Goal: Information Seeking & Learning: Learn about a topic

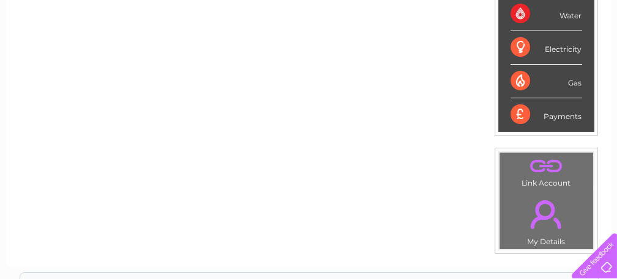
scroll to position [318, 0]
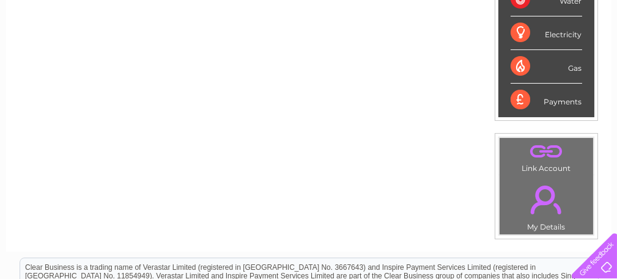
click at [549, 189] on link "." at bounding box center [546, 200] width 87 height 43
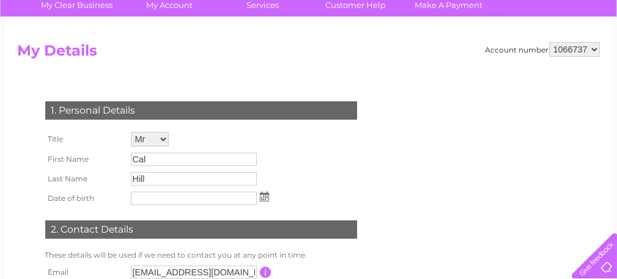
scroll to position [73, 0]
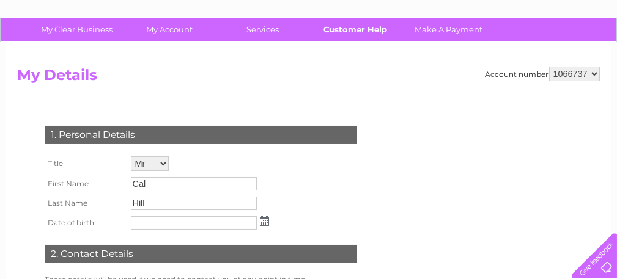
click at [345, 29] on link "Customer Help" at bounding box center [355, 29] width 101 height 23
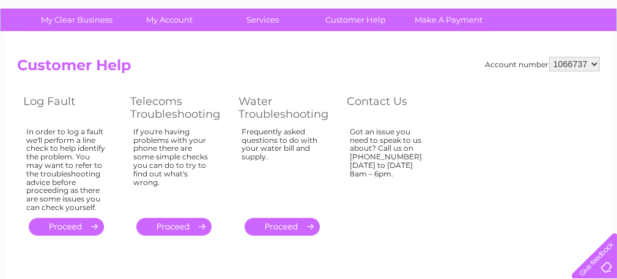
scroll to position [98, 0]
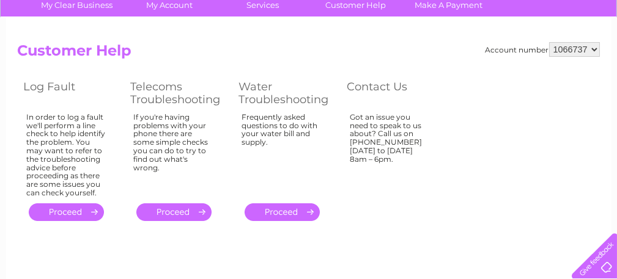
click at [172, 213] on link "." at bounding box center [173, 213] width 75 height 18
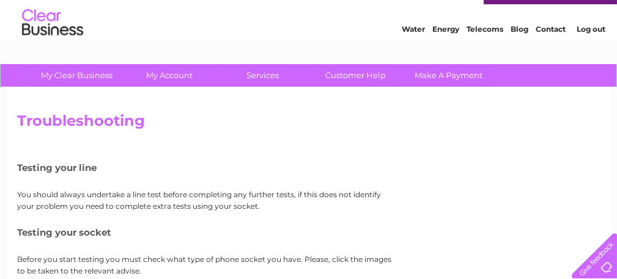
scroll to position [24, 0]
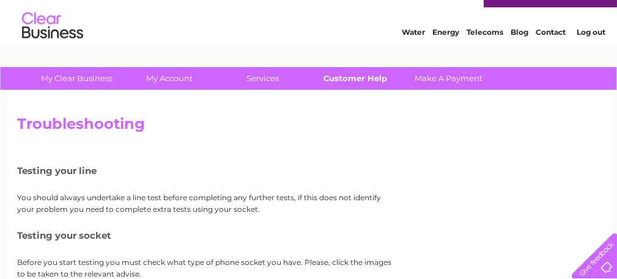
click at [361, 84] on link "Customer Help" at bounding box center [355, 78] width 101 height 23
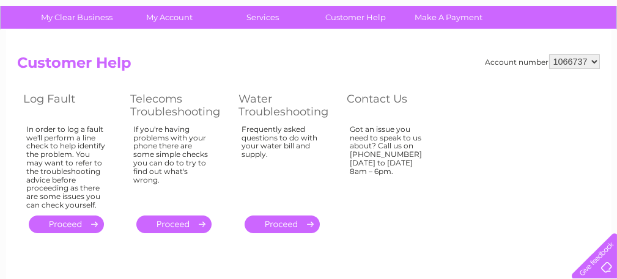
scroll to position [37, 0]
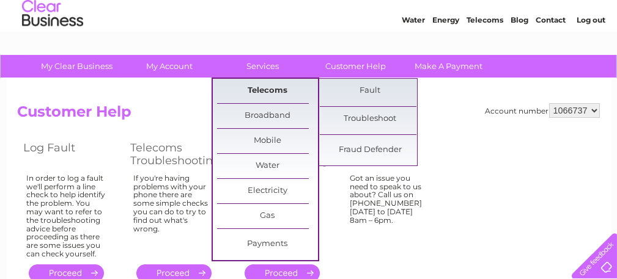
click at [255, 86] on link "Telecoms" at bounding box center [267, 91] width 101 height 24
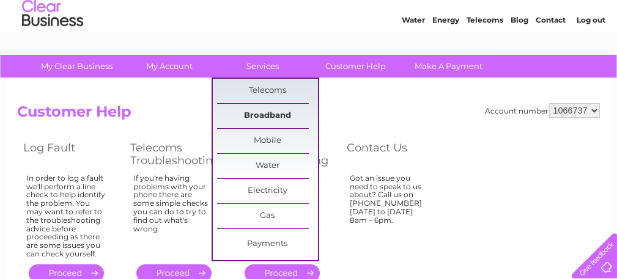
click at [256, 111] on link "Broadband" at bounding box center [267, 116] width 101 height 24
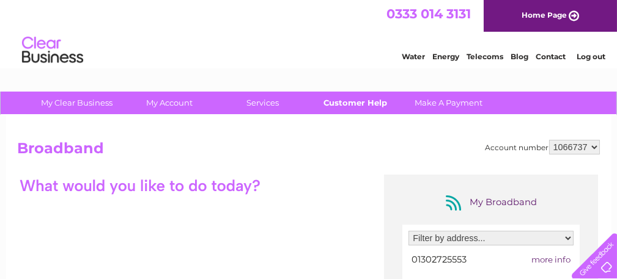
click at [369, 106] on link "Customer Help" at bounding box center [355, 103] width 101 height 23
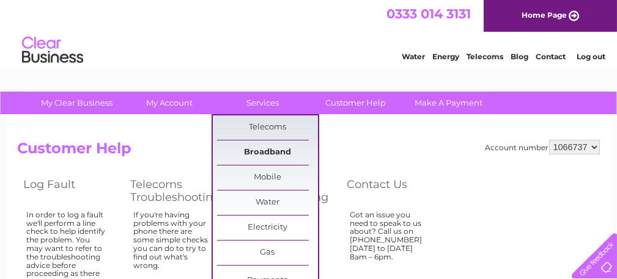
click at [258, 149] on link "Broadband" at bounding box center [267, 153] width 101 height 24
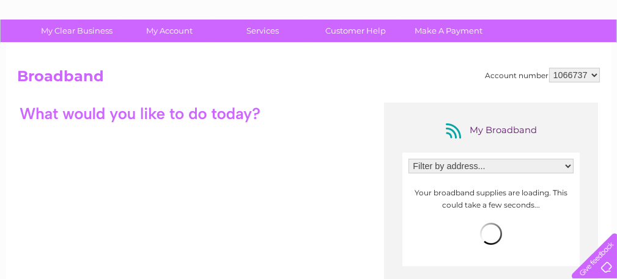
scroll to position [73, 0]
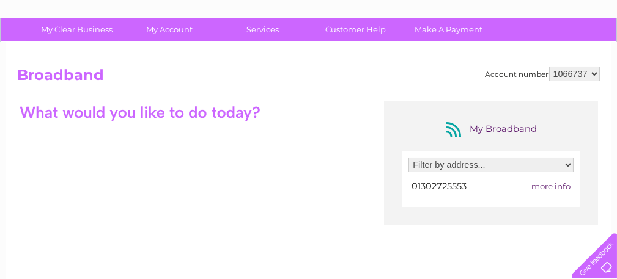
click at [569, 76] on select "1066737" at bounding box center [574, 74] width 51 height 15
click at [201, 115] on div at bounding box center [140, 111] width 245 height 21
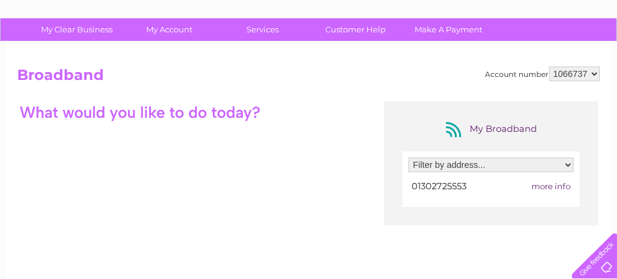
click at [201, 115] on div at bounding box center [140, 111] width 245 height 21
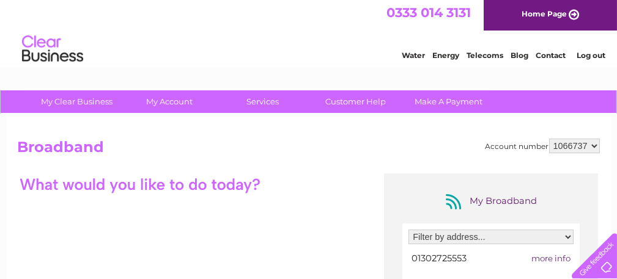
scroll to position [0, 0]
